Goal: Task Accomplishment & Management: Complete application form

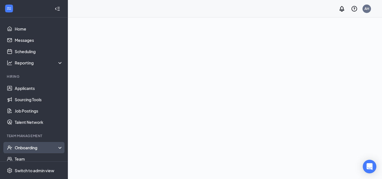
scroll to position [28, 0]
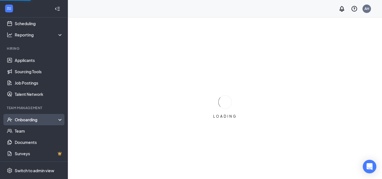
click at [29, 120] on div "Onboarding" at bounding box center [36, 120] width 43 height 6
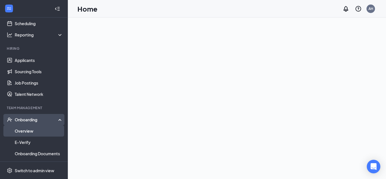
click at [28, 133] on link "Overview" at bounding box center [39, 130] width 48 height 11
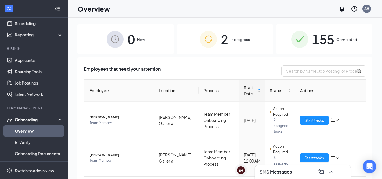
click at [225, 43] on span "2" at bounding box center [224, 38] width 7 height 19
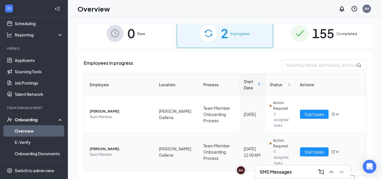
scroll to position [1, 0]
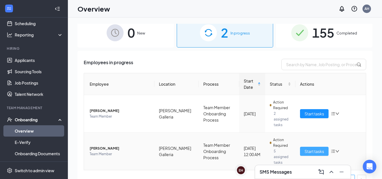
click at [318, 148] on span "Start tasks" at bounding box center [313, 151] width 19 height 6
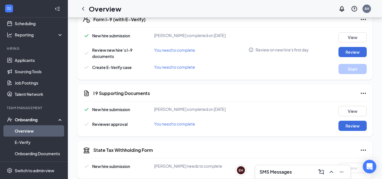
scroll to position [238, 0]
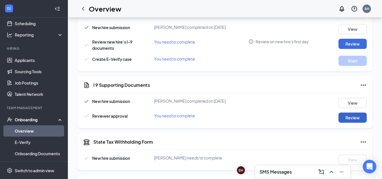
click at [339, 116] on button "Review" at bounding box center [352, 117] width 28 height 10
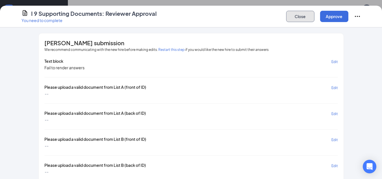
click at [305, 19] on button "Close" at bounding box center [300, 16] width 28 height 11
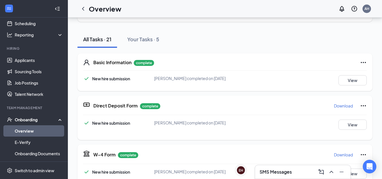
scroll to position [47, 0]
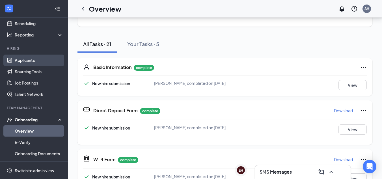
click at [32, 63] on link "Applicants" at bounding box center [39, 60] width 48 height 11
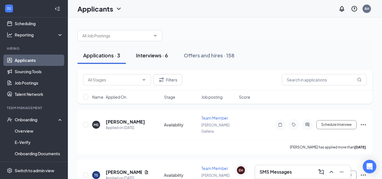
click at [150, 56] on div "Interviews · 6" at bounding box center [152, 55] width 32 height 7
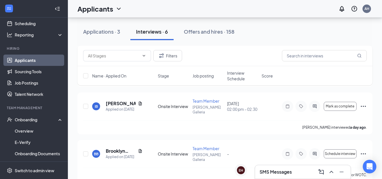
scroll to position [66, 0]
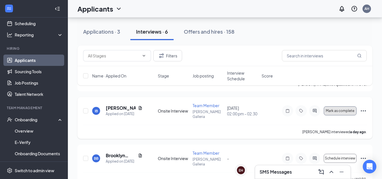
click at [328, 111] on span "Mark as complete" at bounding box center [339, 111] width 29 height 4
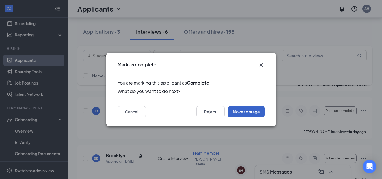
click at [257, 112] on button "Move to stage" at bounding box center [246, 111] width 37 height 11
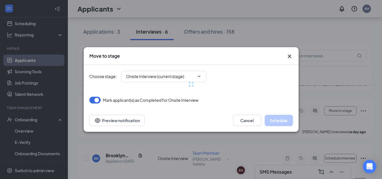
type input "2nd Round Onsite Interview (next stage)"
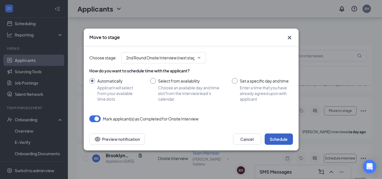
click at [273, 141] on button "Schedule" at bounding box center [278, 138] width 28 height 11
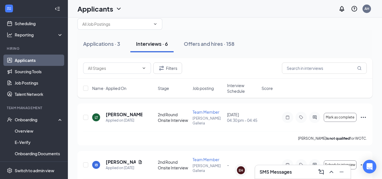
scroll to position [0, 0]
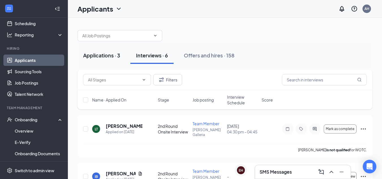
click at [101, 55] on div "Applications · 3" at bounding box center [101, 55] width 37 height 7
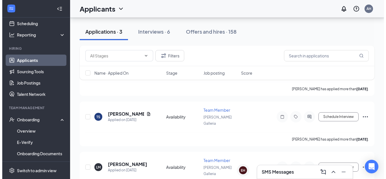
scroll to position [64, 0]
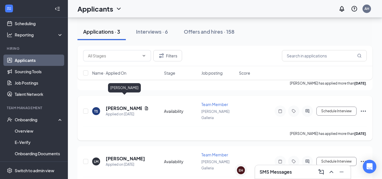
click at [121, 105] on h5 "[PERSON_NAME]" at bounding box center [124, 108] width 36 height 6
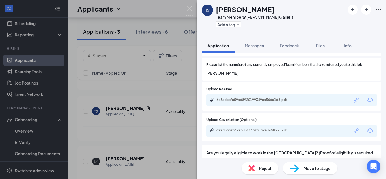
scroll to position [576, 0]
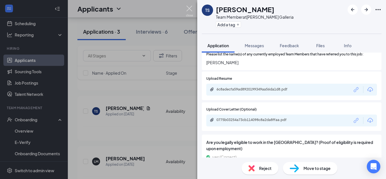
click at [187, 8] on img at bounding box center [189, 11] width 7 height 11
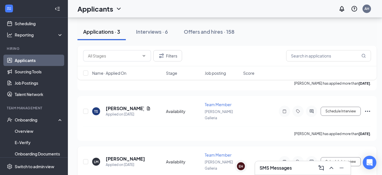
click at [127, 155] on h5 "[PERSON_NAME]" at bounding box center [125, 158] width 39 height 6
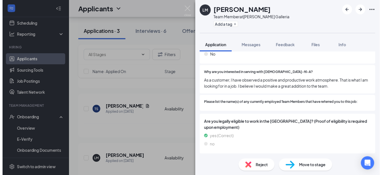
scroll to position [491, 0]
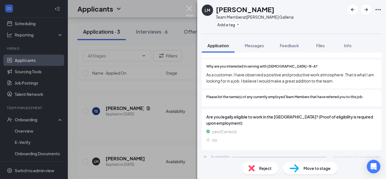
click at [189, 8] on img at bounding box center [189, 11] width 7 height 11
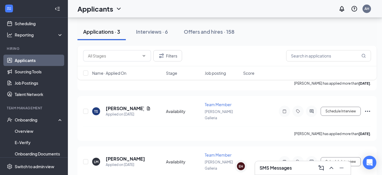
scroll to position [68, 0]
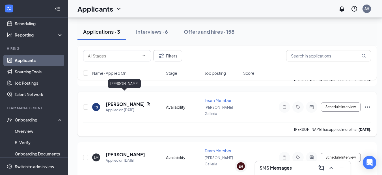
click at [134, 101] on h5 "[PERSON_NAME]" at bounding box center [125, 104] width 38 height 6
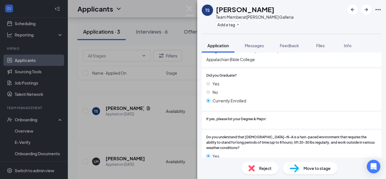
scroll to position [595, 0]
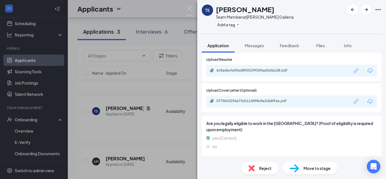
click at [352, 161] on span "Applicant has not yet responded." at bounding box center [357, 163] width 48 height 5
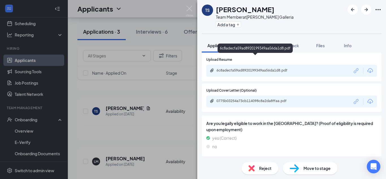
drag, startPoint x: 250, startPoint y: 57, endPoint x: 255, endPoint y: 46, distance: 12.0
click at [255, 46] on div "6c8adecfa59ad8920199349aa56da1d8.pdf" at bounding box center [254, 47] width 75 height 9
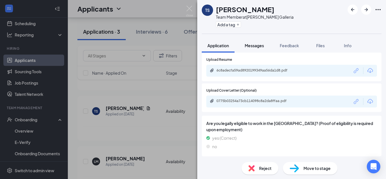
click at [254, 43] on span "Messages" at bounding box center [254, 45] width 19 height 5
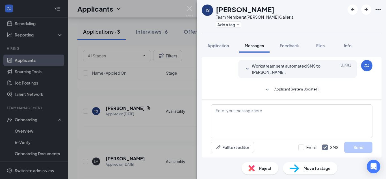
click at [268, 66] on span "Workstream sent automated SMS to [PERSON_NAME]." at bounding box center [289, 69] width 74 height 12
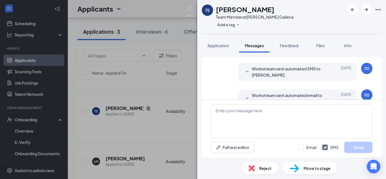
scroll to position [165, 0]
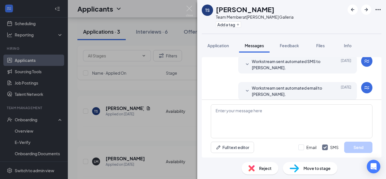
click at [320, 86] on span "Workstream sent automated email to [PERSON_NAME]." at bounding box center [289, 91] width 74 height 12
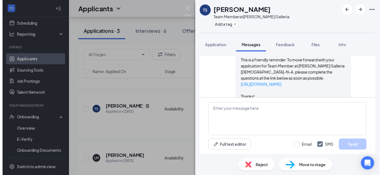
scroll to position [225, 0]
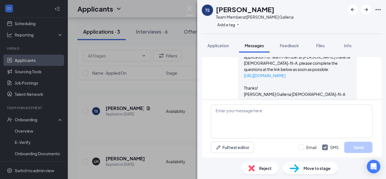
click at [333, 85] on p "Thanks!" at bounding box center [297, 88] width 107 height 6
click at [188, 8] on img at bounding box center [189, 11] width 7 height 11
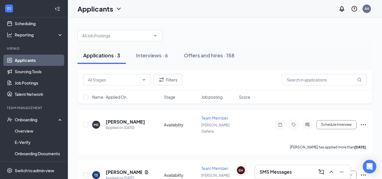
click at [15, 62] on link "Applicants" at bounding box center [39, 60] width 48 height 11
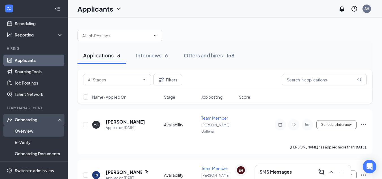
click at [24, 129] on link "Overview" at bounding box center [39, 130] width 48 height 11
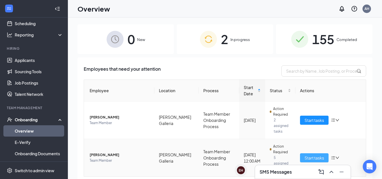
click at [318, 154] on span "Start tasks" at bounding box center [313, 157] width 19 height 6
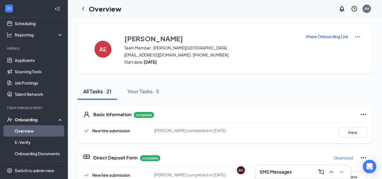
click at [380, 12] on div "Overview AH" at bounding box center [225, 9] width 314 height 18
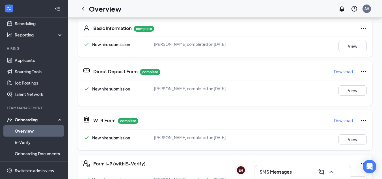
scroll to position [58, 0]
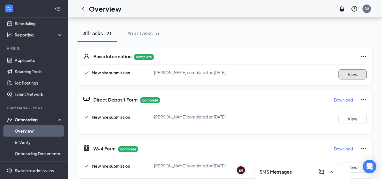
click at [344, 76] on button "View" at bounding box center [352, 74] width 28 height 10
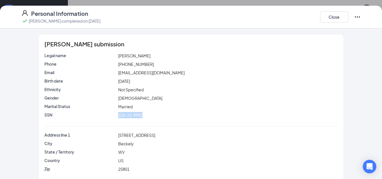
drag, startPoint x: 142, startPoint y: 116, endPoint x: 114, endPoint y: 117, distance: 28.0
click at [114, 117] on div "SSN 226-15-9992" at bounding box center [190, 115] width 295 height 6
copy div "226-15-9992"
click at [337, 20] on button "Close" at bounding box center [334, 16] width 28 height 11
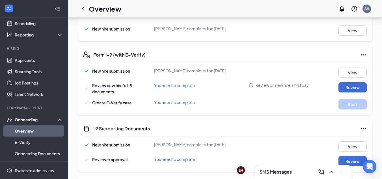
scroll to position [205, 0]
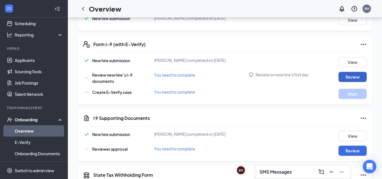
click at [353, 78] on button "Review" at bounding box center [352, 77] width 28 height 10
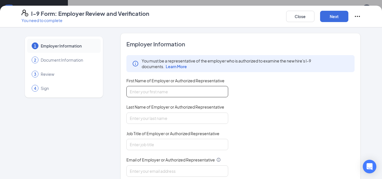
click at [186, 91] on input "First Name of Employer or Authorized Representative" at bounding box center [177, 91] width 102 height 11
type input "[PERSON_NAME]"
type input "h"
type input "[PERSON_NAME]"
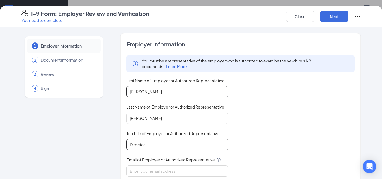
type input "Director"
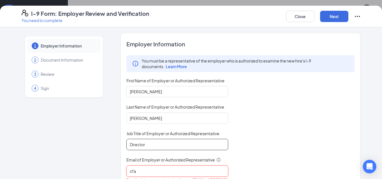
type input "[EMAIL_ADDRESS][DOMAIN_NAME]"
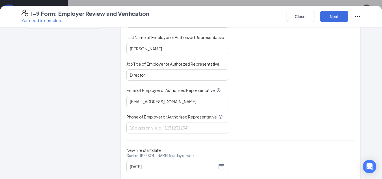
scroll to position [82, 0]
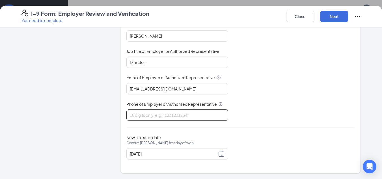
click at [193, 116] on input "Phone of Employer or Authorized Representative" at bounding box center [177, 114] width 102 height 11
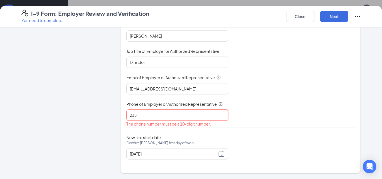
type input "2154609080"
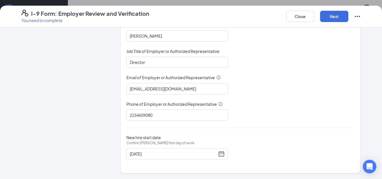
click at [335, 10] on div "Close Next" at bounding box center [323, 17] width 75 height 14
click at [335, 16] on button "Next" at bounding box center [334, 16] width 28 height 11
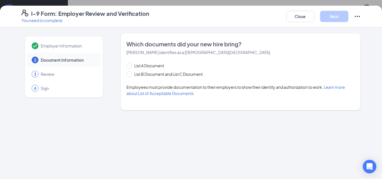
scroll to position [0, 0]
click at [129, 75] on input "List B Document and List C Document" at bounding box center [128, 73] width 4 height 4
radio input "true"
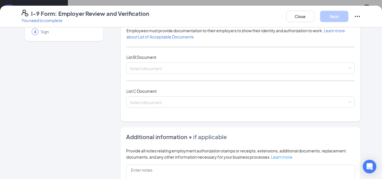
scroll to position [57, 0]
click at [332, 66] on input "search" at bounding box center [238, 66] width 217 height 8
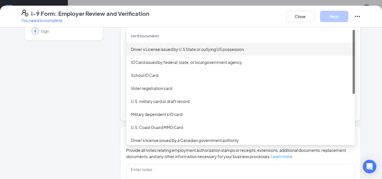
click at [201, 47] on div "Driver’s License issued by U.S State or outlying US possession" at bounding box center [240, 49] width 219 height 6
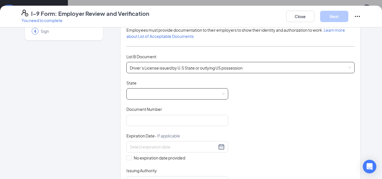
click at [153, 93] on span at bounding box center [177, 93] width 95 height 11
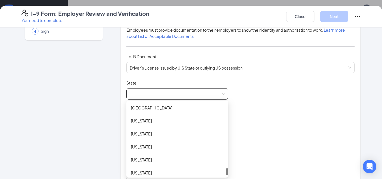
scroll to position [655, 0]
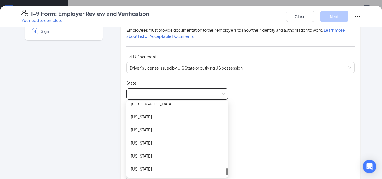
drag, startPoint x: 225, startPoint y: 107, endPoint x: 214, endPoint y: 179, distance: 72.9
click at [156, 138] on div "[US_STATE]" at bounding box center [177, 142] width 102 height 13
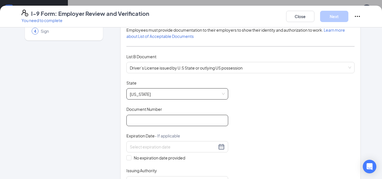
click at [139, 122] on input "Document Number" at bounding box center [177, 120] width 102 height 11
type input "E626379"
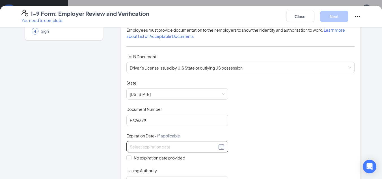
click at [160, 144] on input at bounding box center [173, 146] width 87 height 6
click at [195, 162] on button "button" at bounding box center [198, 158] width 6 height 11
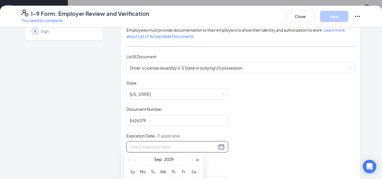
click at [195, 162] on button "button" at bounding box center [198, 158] width 6 height 11
click at [135, 159] on span "button" at bounding box center [135, 159] width 3 height 3
click at [127, 159] on button "button" at bounding box center [129, 158] width 6 height 11
click at [136, 160] on span "button" at bounding box center [135, 159] width 3 height 3
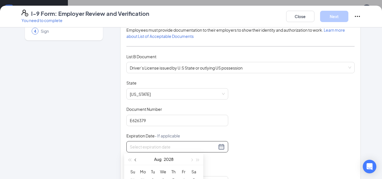
click at [136, 160] on span "button" at bounding box center [135, 159] width 3 height 3
click at [198, 160] on span "button" at bounding box center [197, 159] width 3 height 3
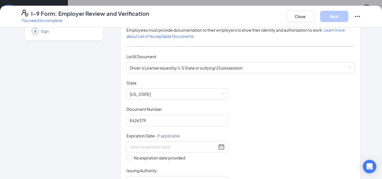
scroll to position [115, 0]
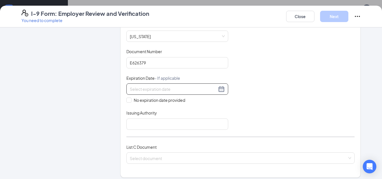
click at [219, 87] on div at bounding box center [177, 89] width 95 height 7
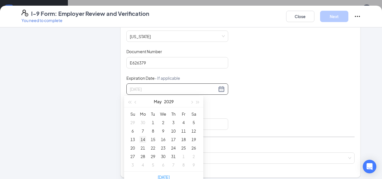
type input "[DATE]"
click at [143, 138] on div "14" at bounding box center [142, 139] width 7 height 7
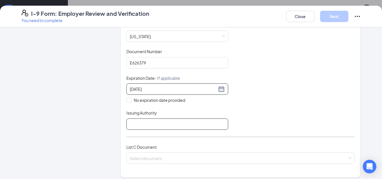
click at [144, 126] on input "Issuing Authority" at bounding box center [177, 123] width 102 height 11
type input "State of [US_STATE]"
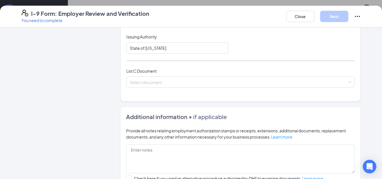
scroll to position [195, 0]
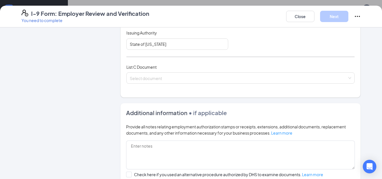
click at [218, 84] on div "List C Document Select document" at bounding box center [240, 77] width 228 height 27
click at [222, 77] on input "search" at bounding box center [238, 77] width 217 height 8
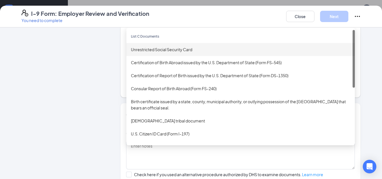
click at [172, 49] on div "Unrestricted Social Security Card" at bounding box center [240, 49] width 219 height 6
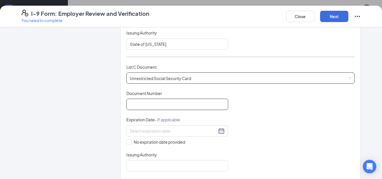
click at [154, 108] on input "Document Number" at bounding box center [177, 104] width 102 height 11
paste input "226-15-9992"
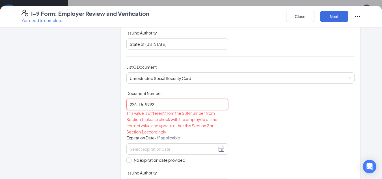
click at [145, 104] on input "226-15-9992" at bounding box center [177, 104] width 102 height 11
click at [137, 104] on input "226-159992" at bounding box center [177, 104] width 102 height 11
type input "226159992"
click at [137, 151] on input at bounding box center [173, 149] width 87 height 6
click at [128, 160] on button "button" at bounding box center [129, 160] width 6 height 11
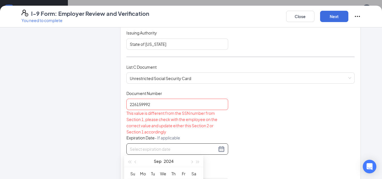
click at [291, 107] on div "Document Title Unrestricted Social Security Card Document Number 226159992 This…" at bounding box center [240, 139] width 228 height 99
click at [126, 161] on span at bounding box center [128, 159] width 5 height 5
click at [126, 161] on input "No expiration date provided" at bounding box center [128, 159] width 4 height 4
checkbox input "true"
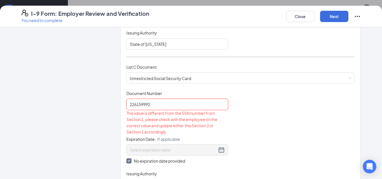
click at [202, 103] on input "226159992" at bounding box center [177, 104] width 102 height 11
click at [169, 140] on span "- If applicable" at bounding box center [166, 138] width 25 height 5
click at [167, 108] on input "226159992" at bounding box center [177, 104] width 102 height 11
click at [270, 115] on div "Document Title Unrestricted Social Security Card Document Number 226159992 This…" at bounding box center [240, 140] width 228 height 100
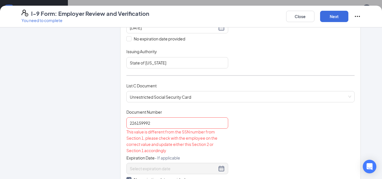
scroll to position [238, 0]
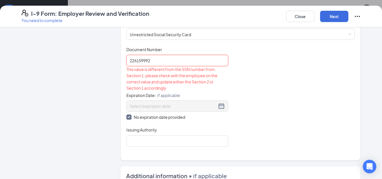
click at [151, 63] on input "226159992" at bounding box center [177, 60] width 102 height 11
type input "2"
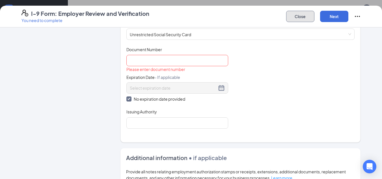
click at [294, 18] on button "Close" at bounding box center [300, 16] width 28 height 11
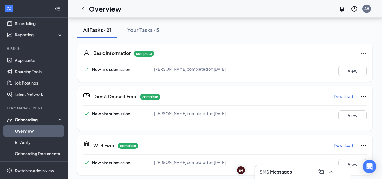
scroll to position [65, 0]
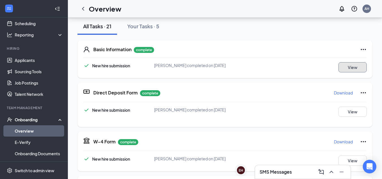
click at [345, 67] on button "View" at bounding box center [352, 67] width 28 height 10
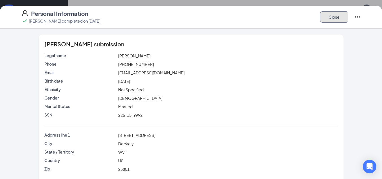
click at [330, 18] on button "Close" at bounding box center [334, 16] width 28 height 11
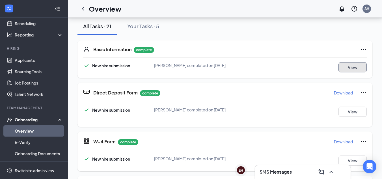
scroll to position [205, 0]
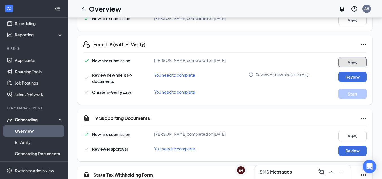
click at [349, 62] on button "View" at bounding box center [352, 62] width 28 height 10
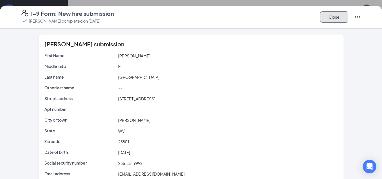
click at [344, 18] on button "Close" at bounding box center [334, 16] width 28 height 11
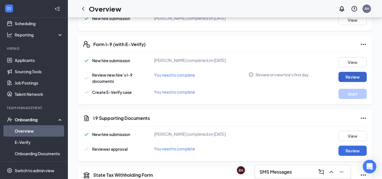
click at [362, 78] on button "Review" at bounding box center [352, 77] width 28 height 10
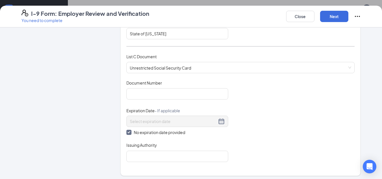
scroll to position [220, 0]
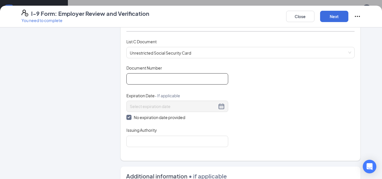
click at [141, 79] on input "Document Number" at bounding box center [177, 78] width 102 height 11
type input "236159992"
click at [276, 81] on div "Document Title Unrestricted Social Security Card Document Number 236159992 Expi…" at bounding box center [240, 106] width 228 height 82
click at [150, 141] on input "Issuing Authority" at bounding box center [177, 141] width 102 height 11
click at [151, 141] on input "Issuing Authority" at bounding box center [177, 141] width 102 height 11
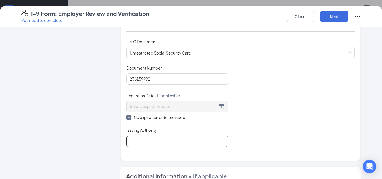
type input "Social Security Administration"
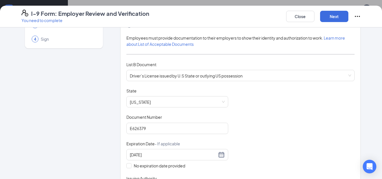
scroll to position [28, 0]
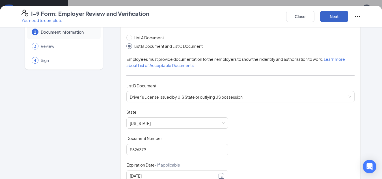
click at [345, 14] on button "Next" at bounding box center [334, 16] width 28 height 11
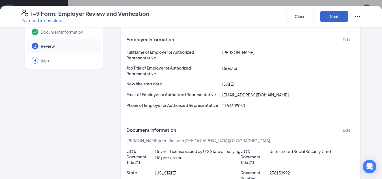
click at [345, 14] on button "Next" at bounding box center [334, 16] width 28 height 11
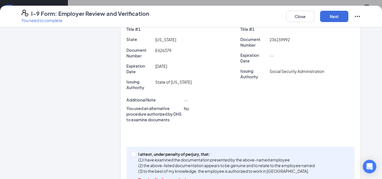
scroll to position [182, 0]
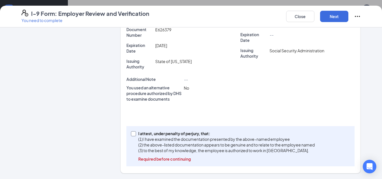
click at [131, 133] on input "I attest, under penalty of [PERSON_NAME], that: (1) I have examined the documen…" at bounding box center [133, 133] width 4 height 4
checkbox input "true"
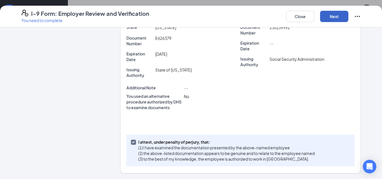
click at [337, 15] on button "Next" at bounding box center [334, 16] width 28 height 11
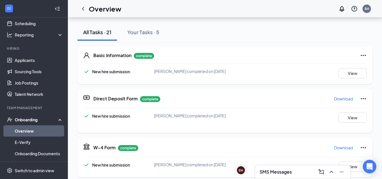
scroll to position [53, 0]
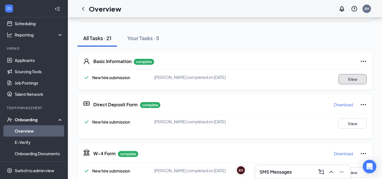
click at [348, 79] on button "View" at bounding box center [352, 79] width 28 height 10
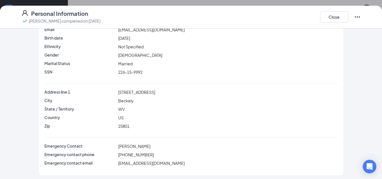
scroll to position [0, 0]
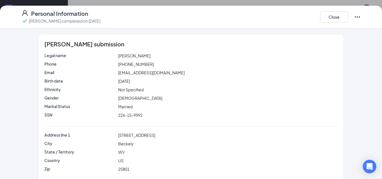
click at [355, 16] on icon "Ellipses" at bounding box center [357, 17] width 7 height 7
click at [327, 18] on button "Close" at bounding box center [334, 16] width 28 height 11
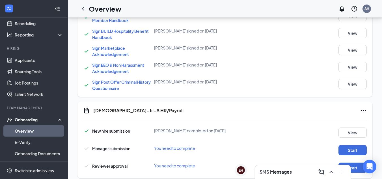
scroll to position [525, 0]
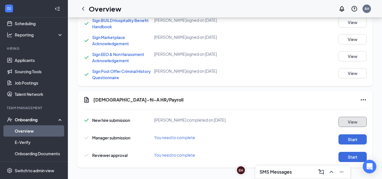
click at [350, 122] on button "View" at bounding box center [352, 122] width 28 height 10
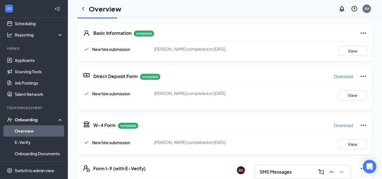
scroll to position [0, 0]
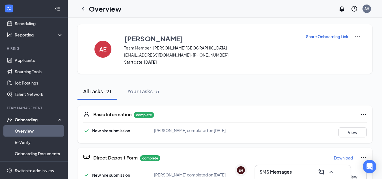
click at [362, 116] on icon "Ellipses" at bounding box center [363, 114] width 7 height 7
click at [356, 124] on span "Restart" at bounding box center [352, 126] width 14 height 6
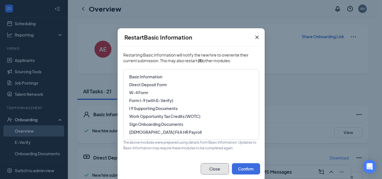
click at [213, 169] on button "Close" at bounding box center [215, 168] width 28 height 11
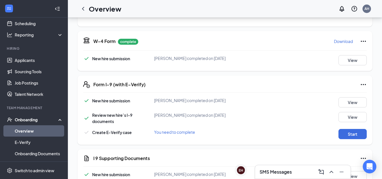
scroll to position [185, 0]
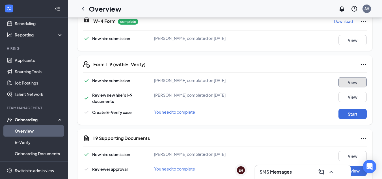
click at [354, 85] on button "View" at bounding box center [352, 82] width 28 height 10
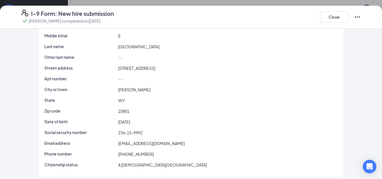
scroll to position [34, 0]
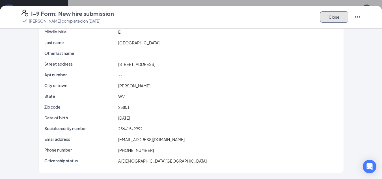
click at [334, 19] on button "Close" at bounding box center [334, 16] width 28 height 11
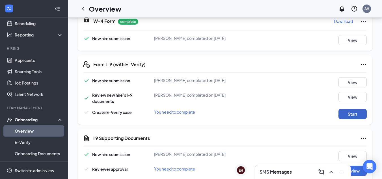
click at [353, 112] on button "Start" at bounding box center [352, 114] width 28 height 10
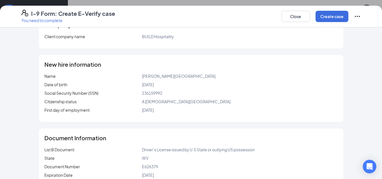
scroll to position [37, 0]
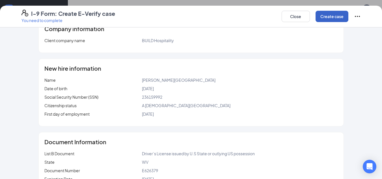
click at [340, 16] on button "Create case" at bounding box center [331, 16] width 33 height 11
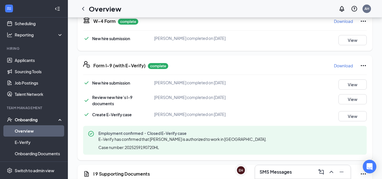
scroll to position [106, 0]
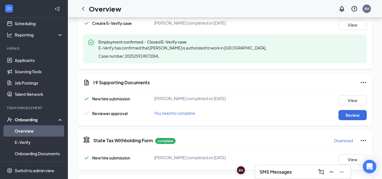
scroll to position [322, 0]
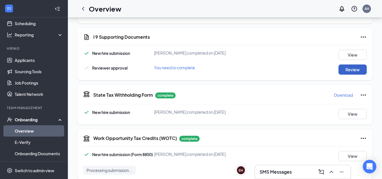
click at [354, 68] on button "Review" at bounding box center [352, 69] width 28 height 10
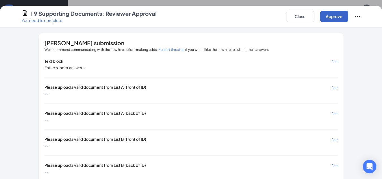
click at [341, 14] on button "Approve" at bounding box center [334, 16] width 28 height 11
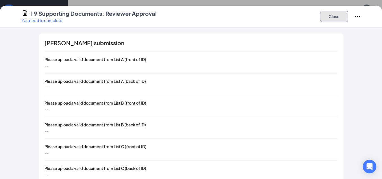
click at [341, 14] on button "Close" at bounding box center [334, 16] width 28 height 11
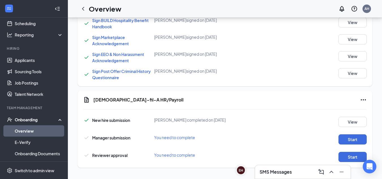
scroll to position [577, 0]
click at [351, 140] on button "Start" at bounding box center [352, 139] width 28 height 10
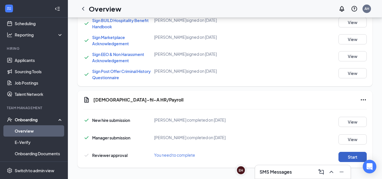
click at [349, 157] on button "Start" at bounding box center [352, 157] width 28 height 10
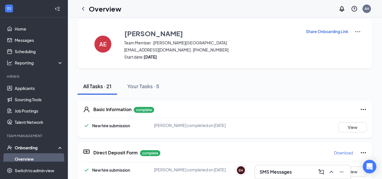
scroll to position [0, 0]
